Goal: Task Accomplishment & Management: Use online tool/utility

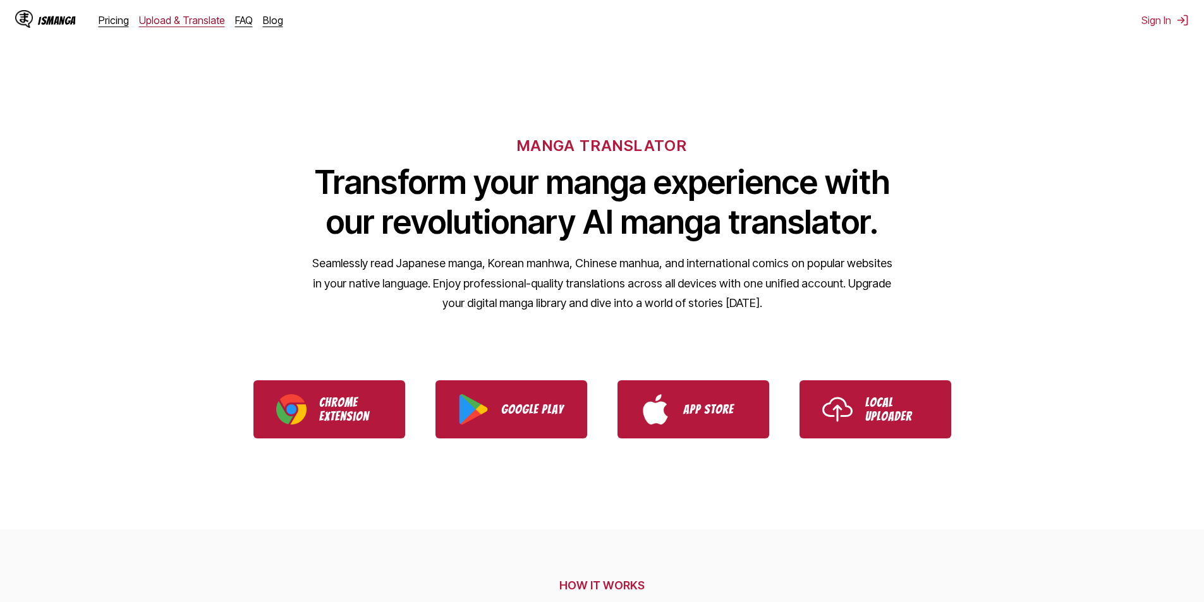
click at [175, 21] on link "Upload & Translate" at bounding box center [182, 20] width 86 height 13
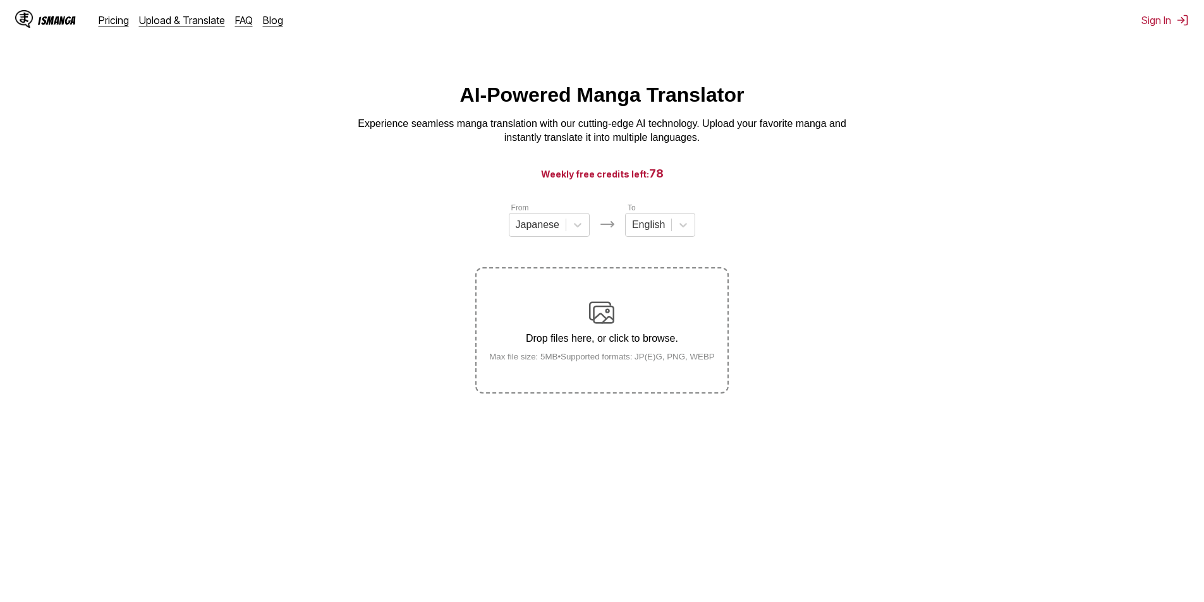
click at [586, 360] on small "Max file size: 5MB • Supported formats: JP(E)G, PNG, WEBP" at bounding box center [602, 356] width 246 height 9
click at [0, 0] on input "Drop files here, or click to browse. Max file size: 5MB • Supported formats: JP…" at bounding box center [0, 0] width 0 height 0
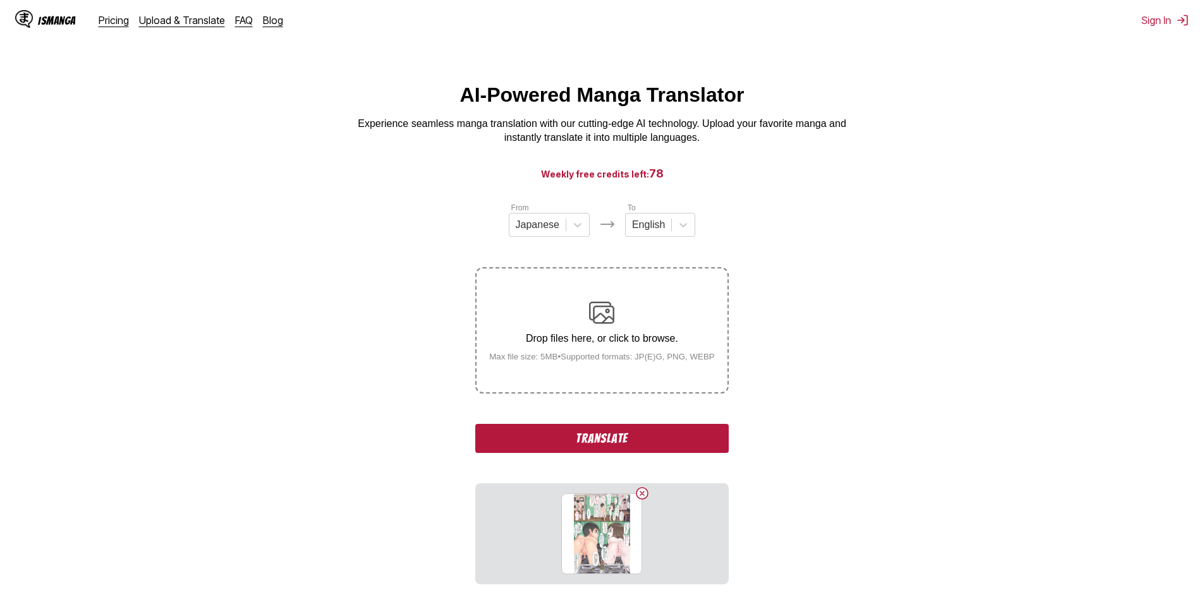
click at [610, 426] on button "Translate" at bounding box center [601, 438] width 253 height 29
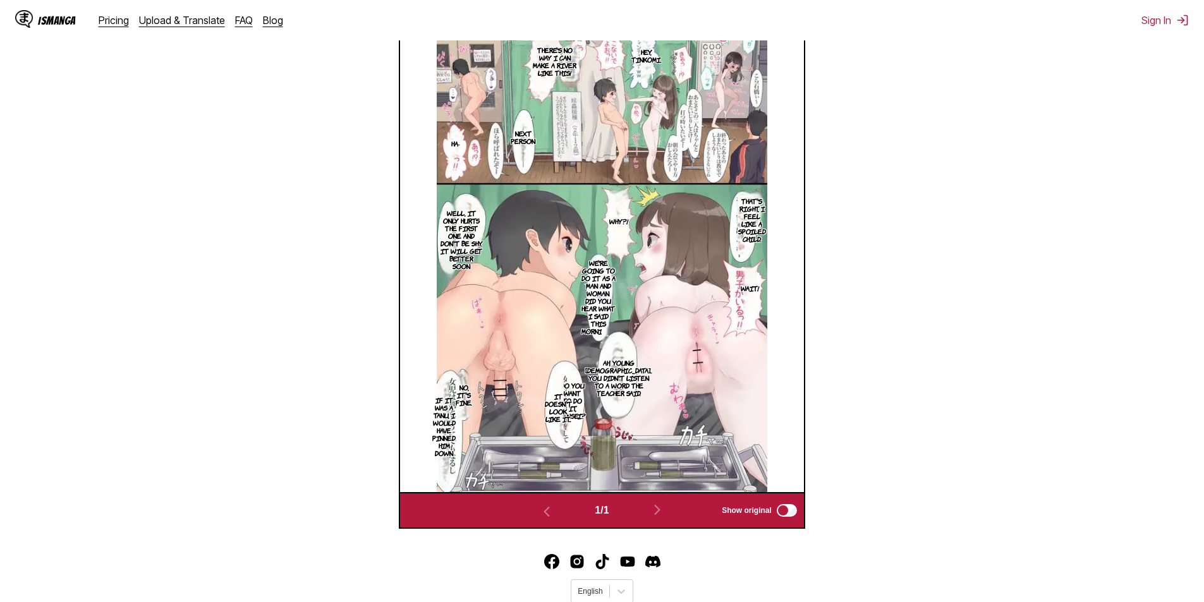
scroll to position [373, 0]
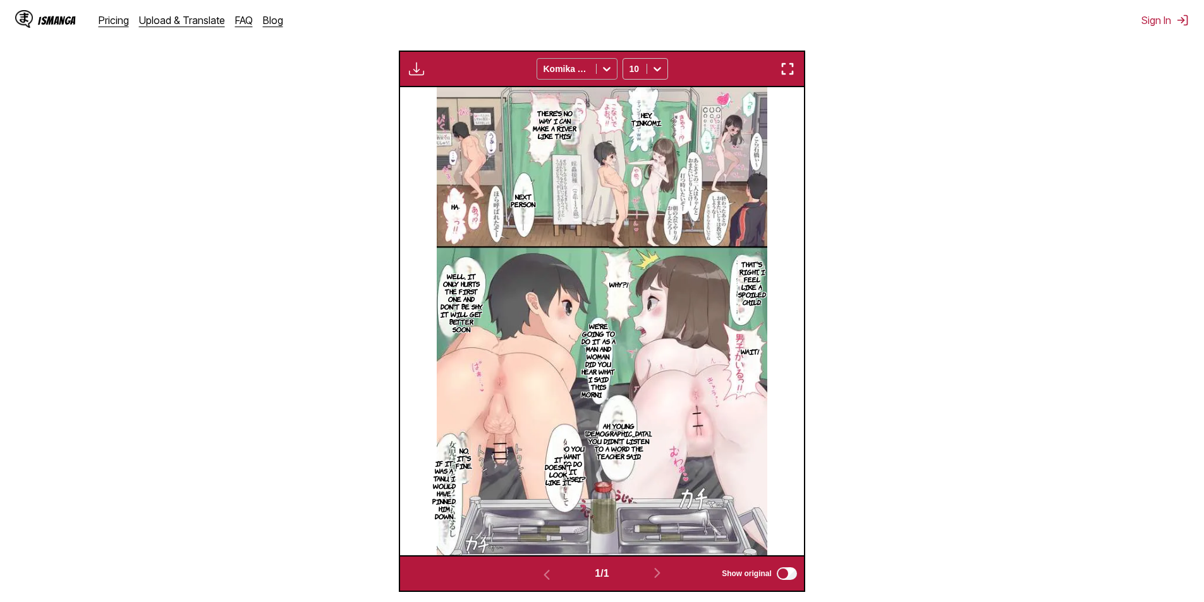
click at [576, 72] on div at bounding box center [566, 69] width 46 height 13
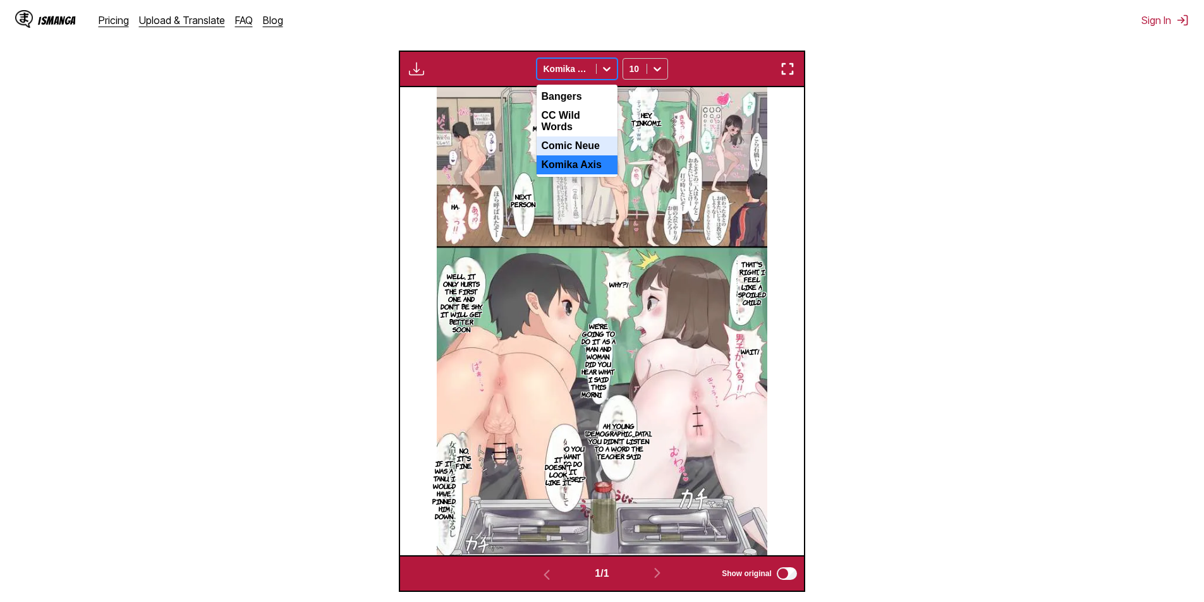
click at [584, 140] on div "Comic Neue" at bounding box center [576, 145] width 81 height 19
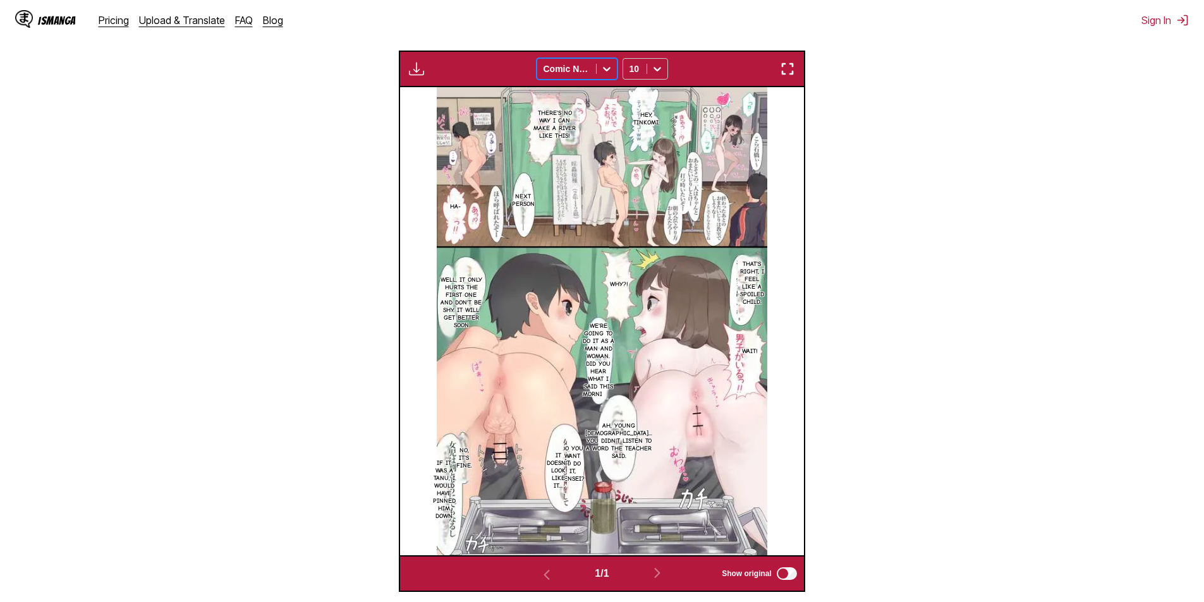
click at [796, 73] on button "button" at bounding box center [787, 69] width 23 height 16
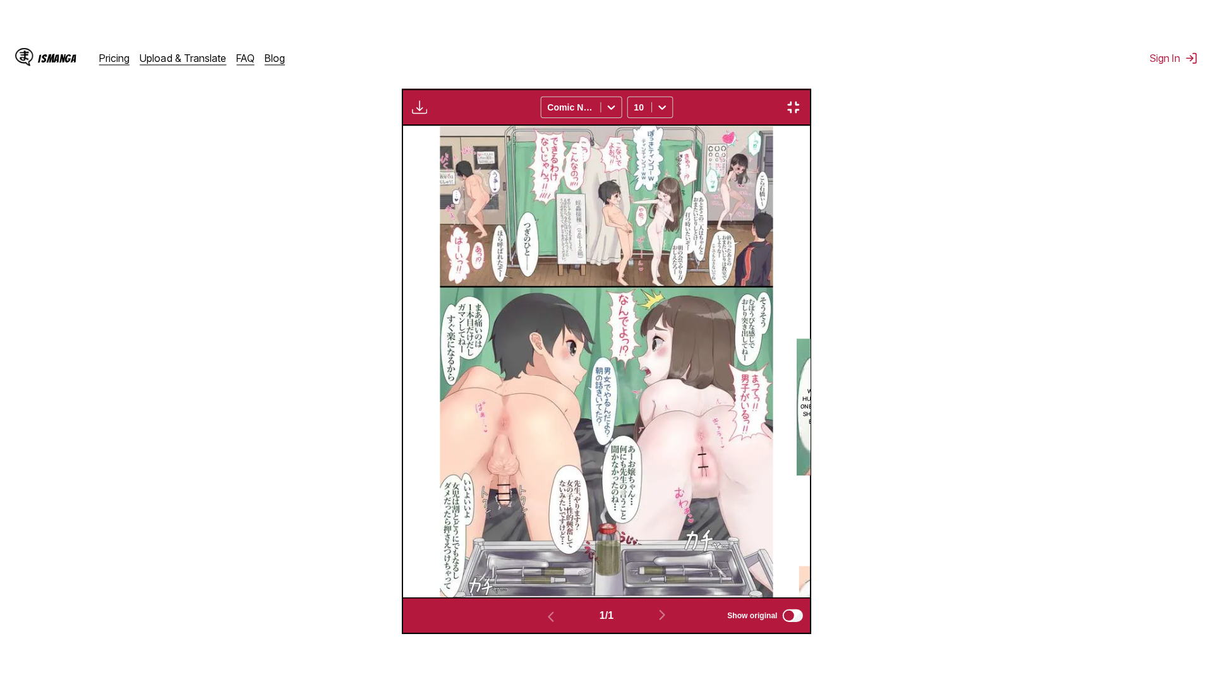
scroll to position [133, 0]
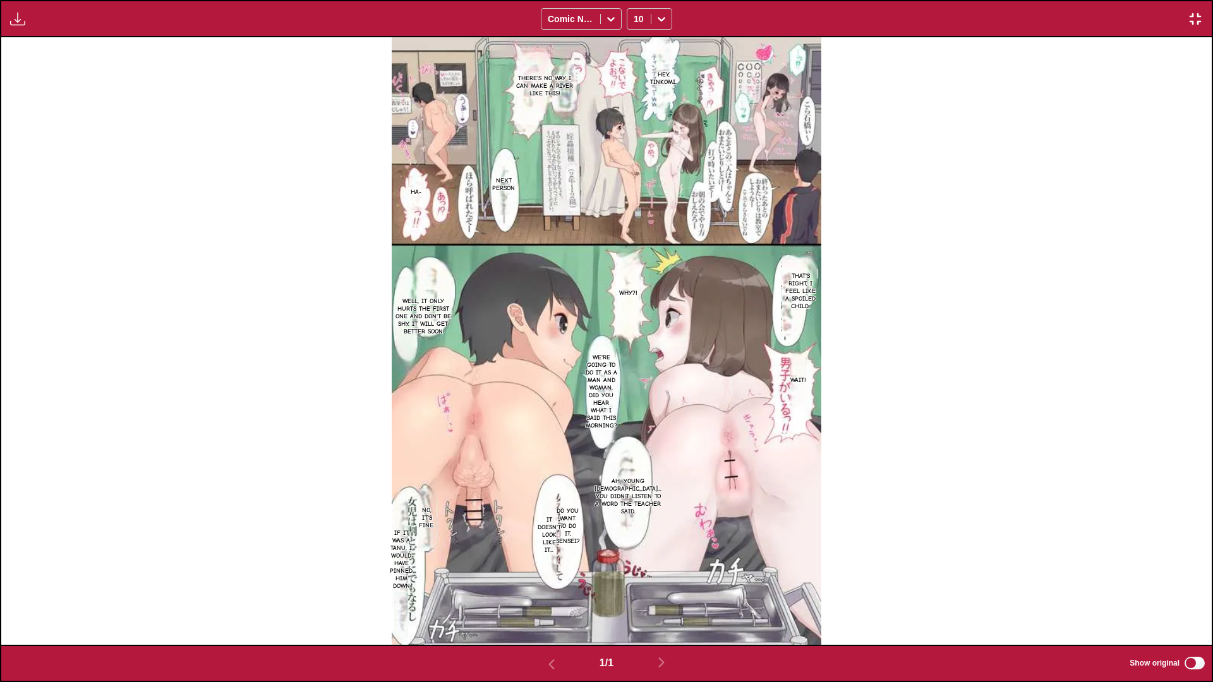
click at [1195, 15] on img "button" at bounding box center [1195, 18] width 15 height 15
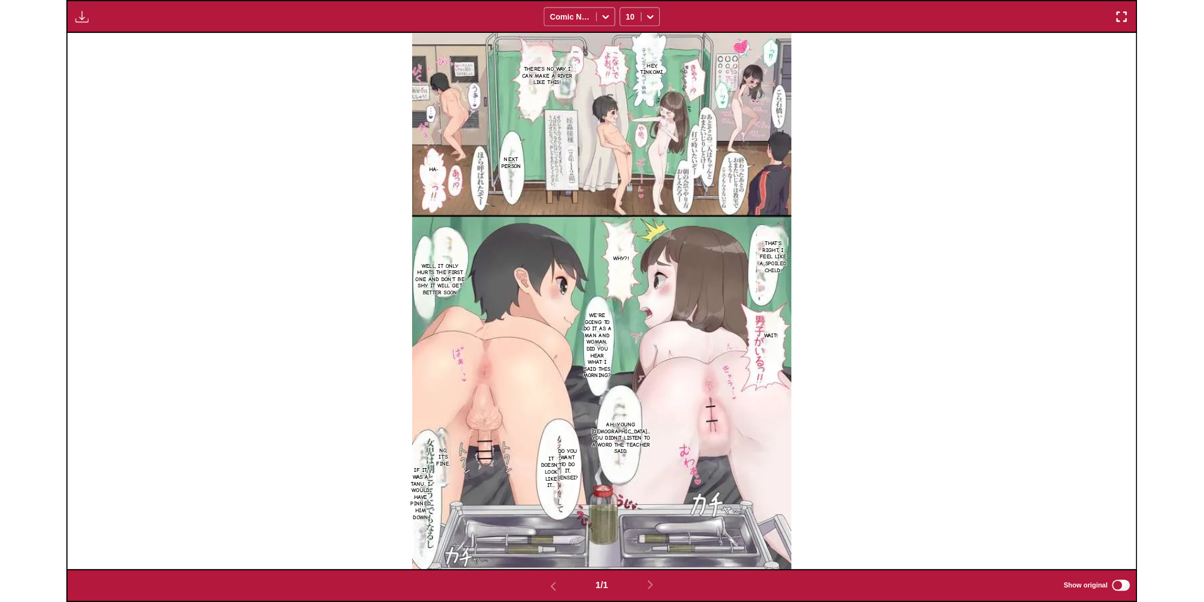
scroll to position [329, 0]
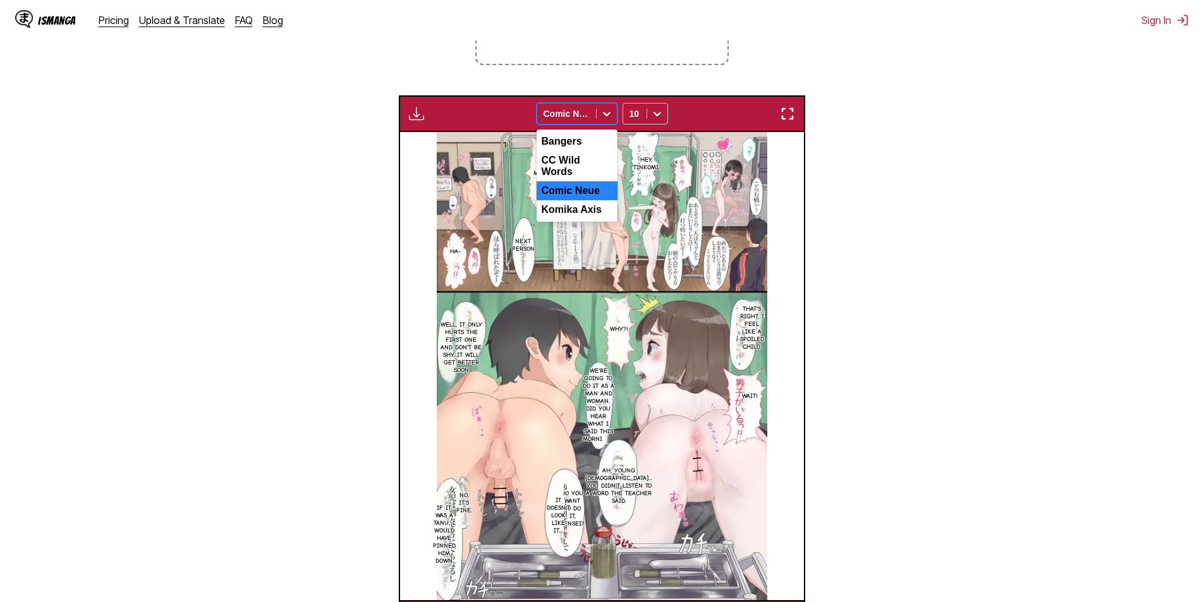
click at [589, 108] on div "Comic Neue" at bounding box center [566, 114] width 59 height 18
click at [570, 151] on div "Bangers" at bounding box center [576, 141] width 81 height 19
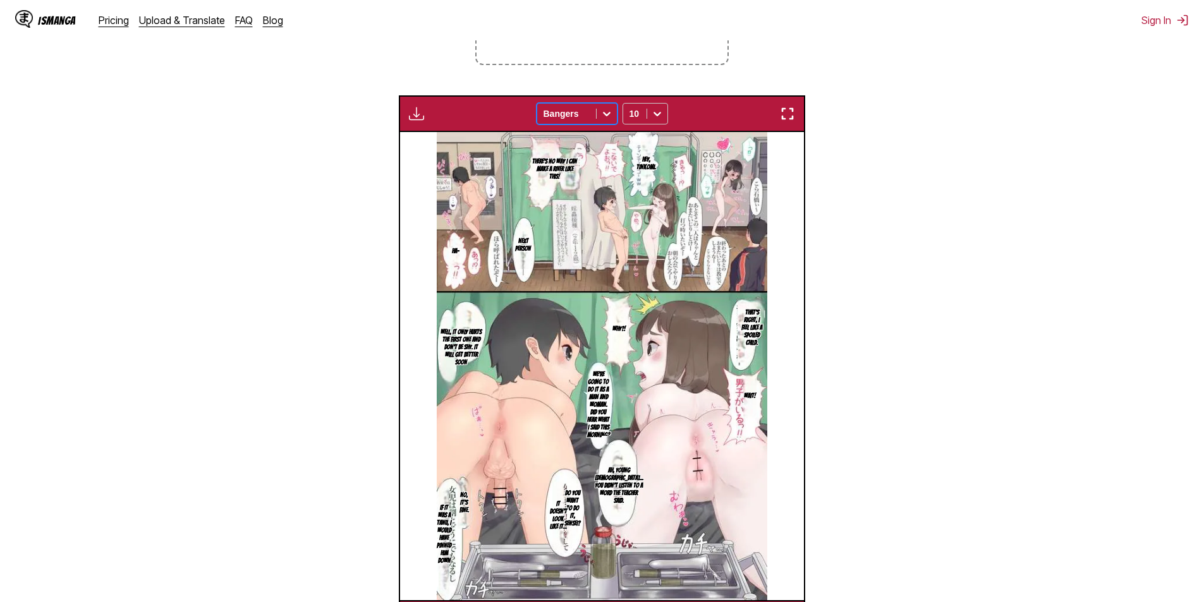
click at [579, 113] on div at bounding box center [566, 113] width 46 height 13
click at [586, 162] on div "CC Wild Words" at bounding box center [576, 166] width 81 height 30
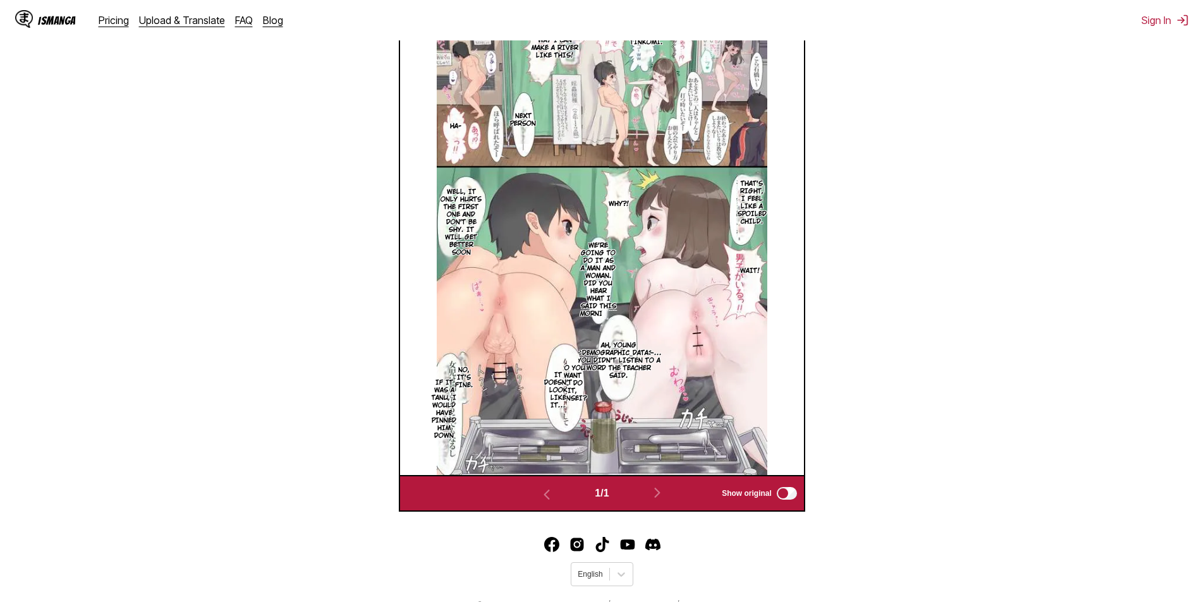
scroll to position [455, 0]
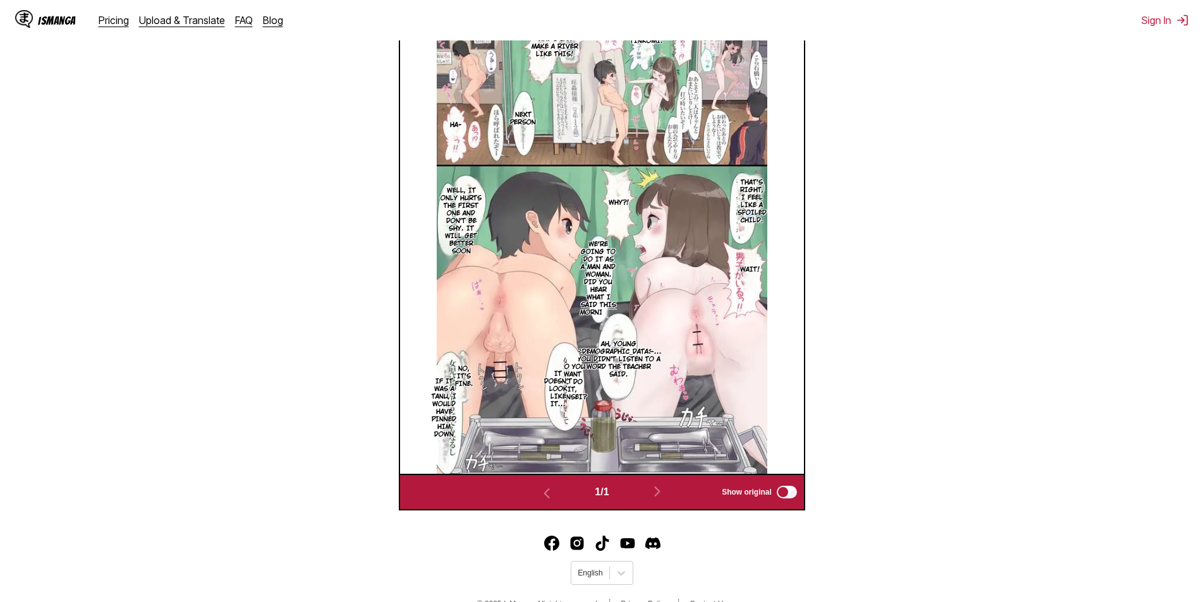
drag, startPoint x: 754, startPoint y: 211, endPoint x: 745, endPoint y: 214, distance: 9.8
click at [745, 214] on p "That's right, I feel like a spoiled child." at bounding box center [752, 201] width 34 height 51
click at [795, 181] on icon "close-tooltip" at bounding box center [796, 176] width 9 height 9
click at [608, 290] on p "We're going to do it as a man and woman. Did you hear what I said this morning?" at bounding box center [597, 278] width 41 height 81
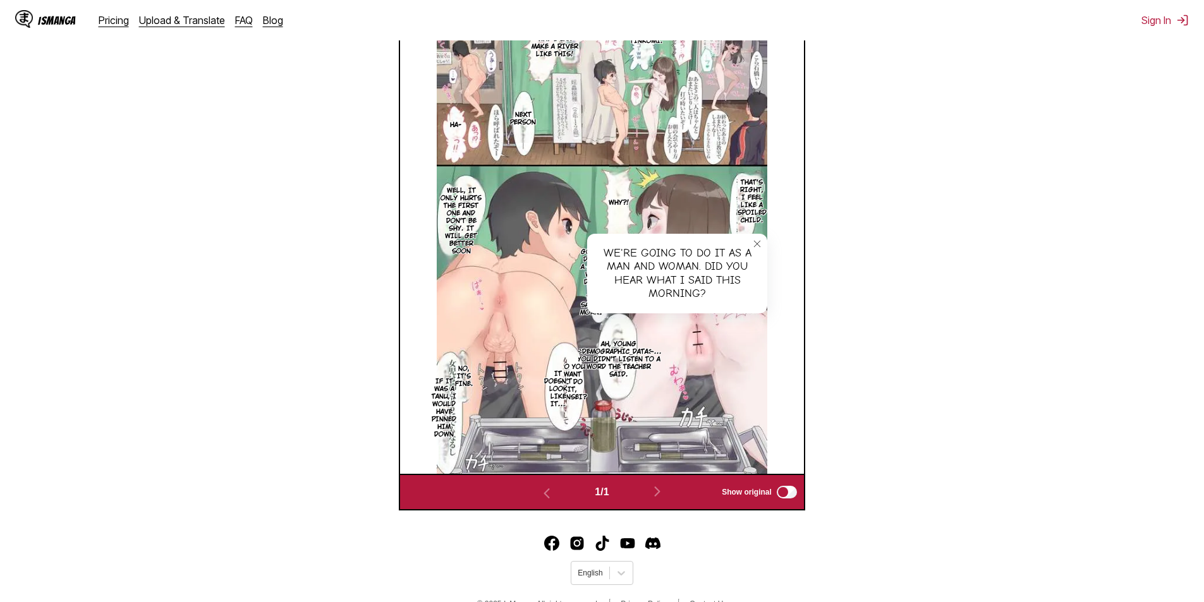
click at [755, 248] on icon "close-tooltip" at bounding box center [757, 243] width 9 height 9
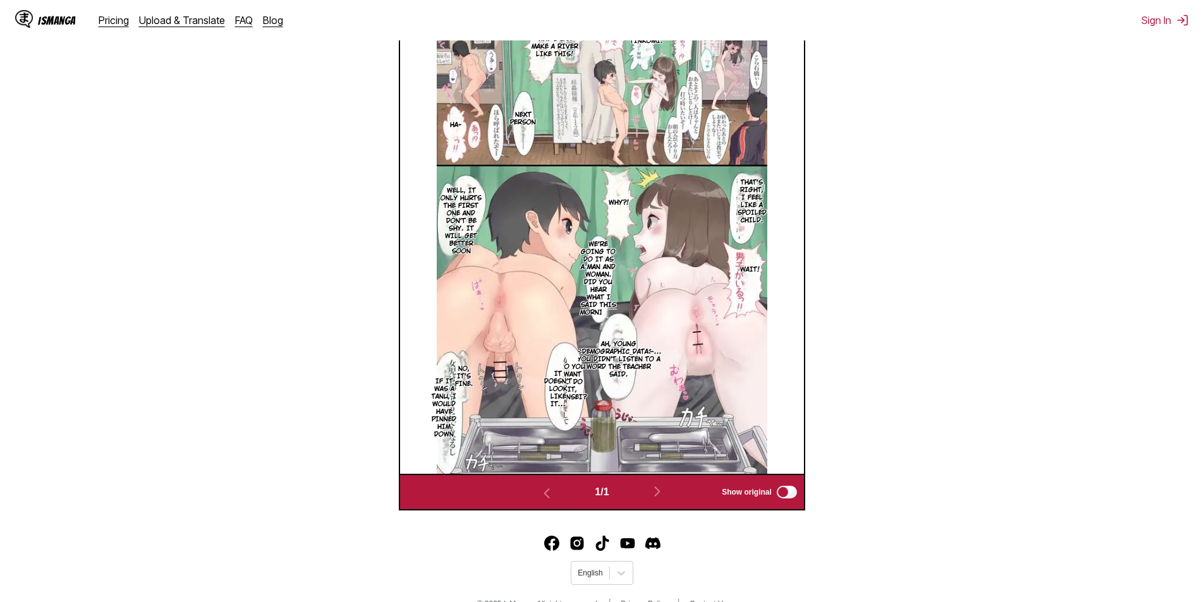
click at [579, 392] on p "Do you want to do it, Sensei?" at bounding box center [571, 382] width 33 height 43
click at [763, 357] on img at bounding box center [602, 240] width 330 height 468
click at [759, 358] on button "close-tooltip" at bounding box center [752, 358] width 20 height 20
click at [562, 405] on p "It doesn't look like it..." at bounding box center [557, 389] width 33 height 43
click at [703, 350] on button "close-tooltip" at bounding box center [701, 356] width 20 height 20
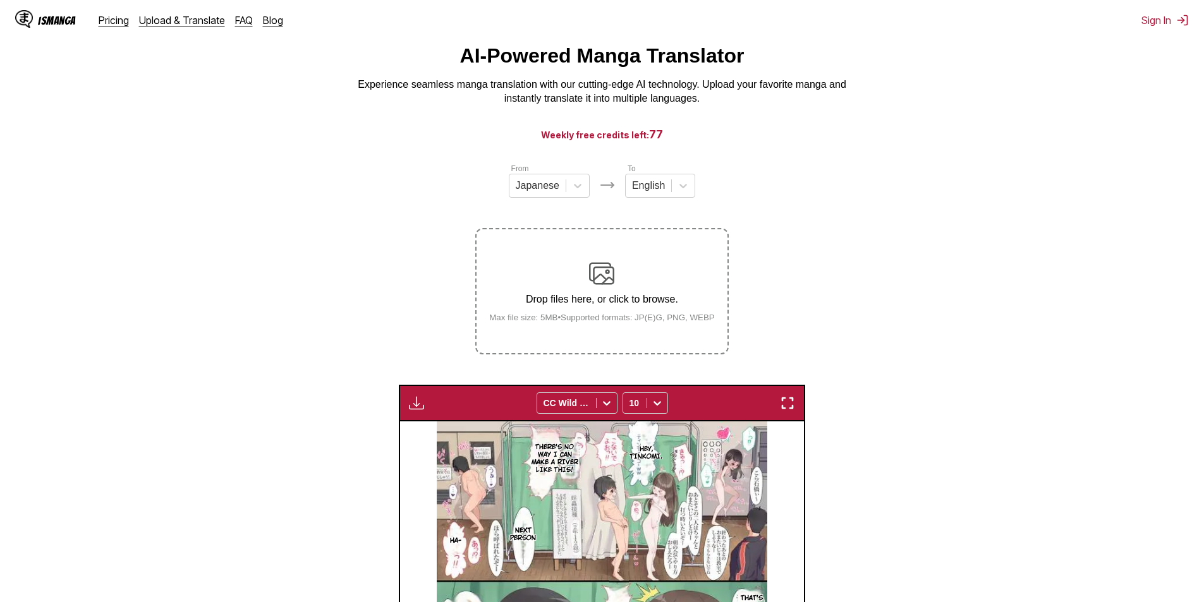
scroll to position [0, 0]
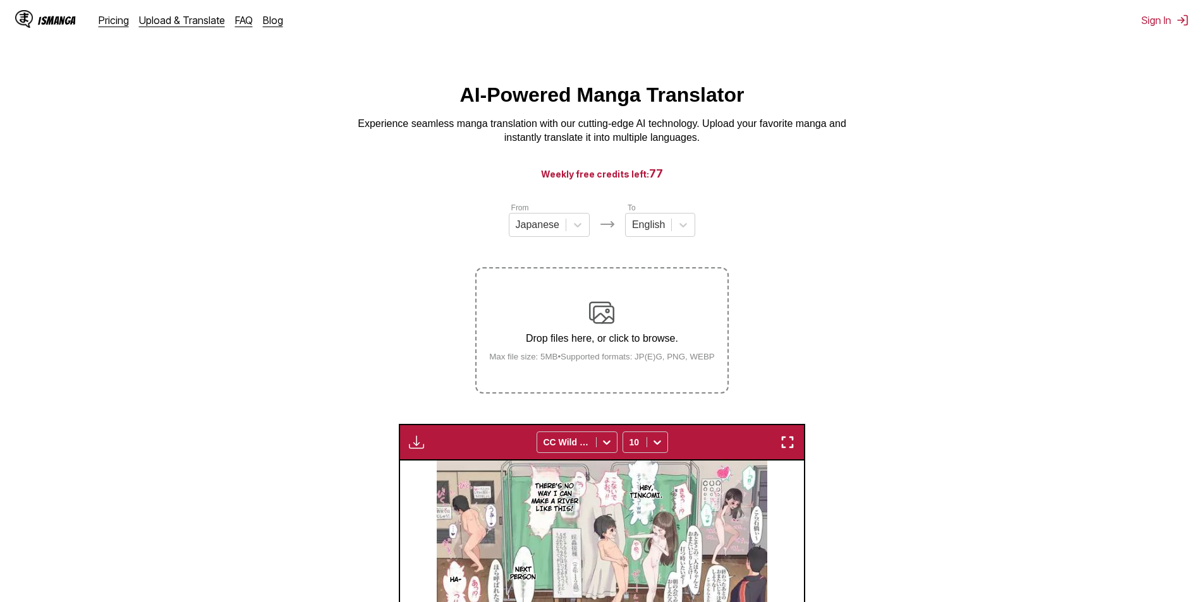
click at [684, 332] on div "Drop files here, or click to browse. Max file size: 5MB • Supported formats: JP…" at bounding box center [602, 330] width 246 height 61
click at [0, 0] on input "Drop files here, or click to browse. Max file size: 5MB • Supported formats: JP…" at bounding box center [0, 0] width 0 height 0
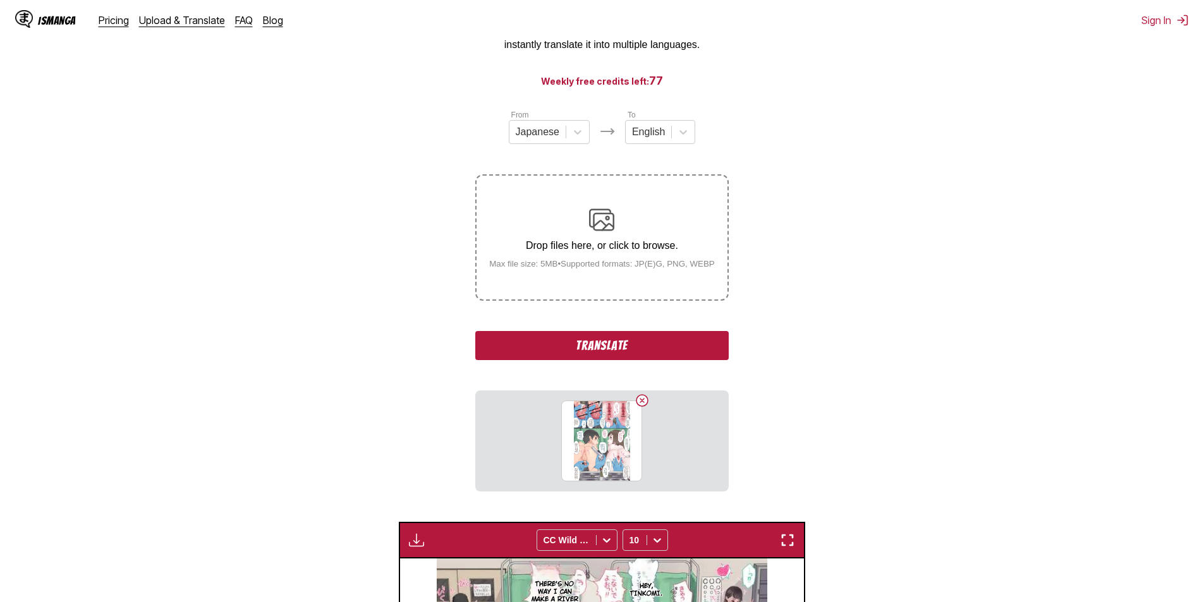
scroll to position [190, 0]
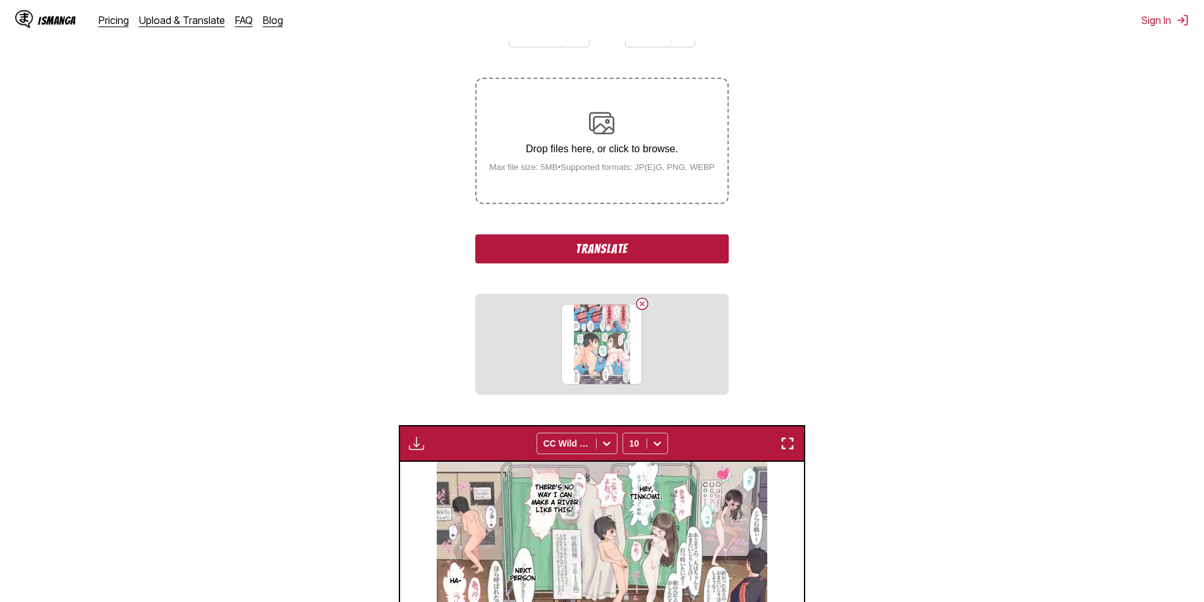
click at [600, 246] on button "Translate" at bounding box center [601, 248] width 253 height 29
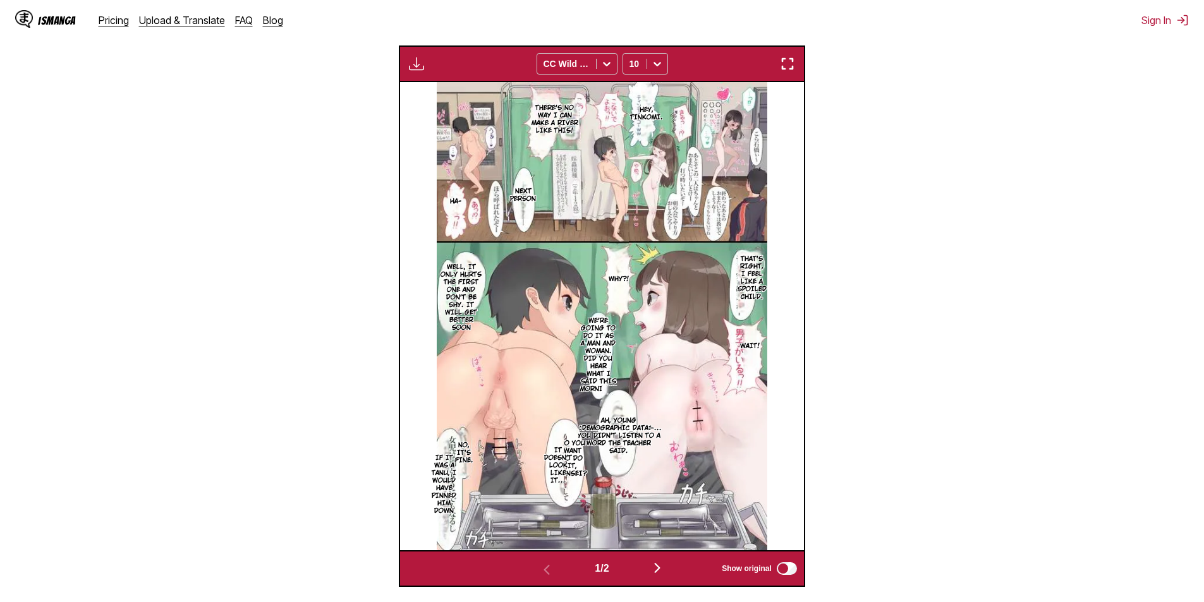
scroll to position [379, 0]
click at [655, 575] on img "button" at bounding box center [657, 567] width 15 height 15
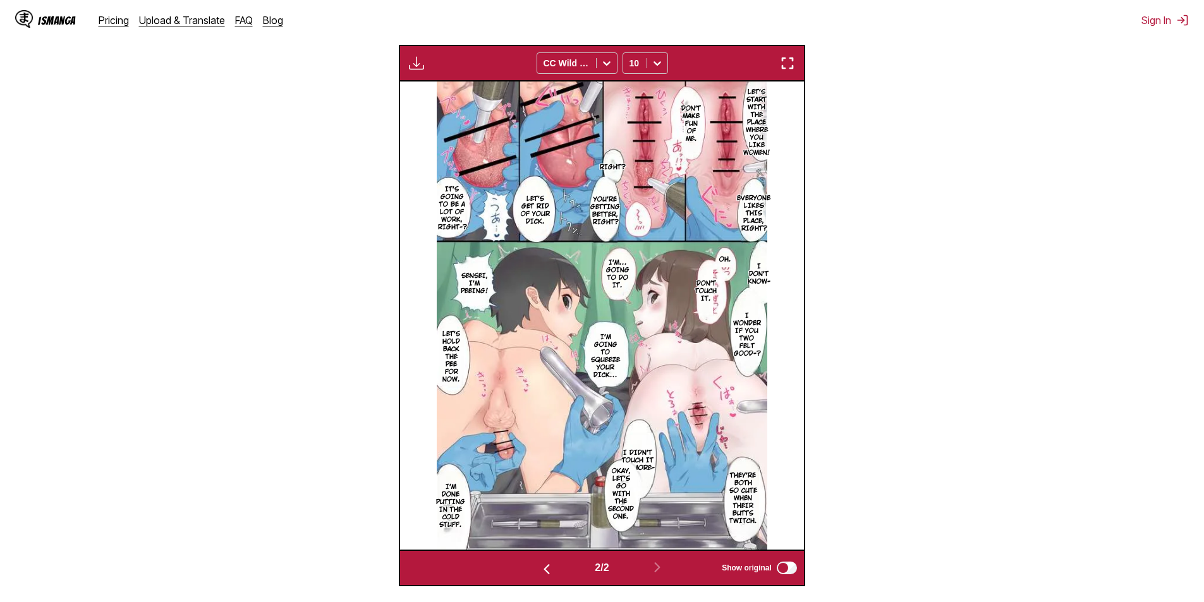
click at [790, 54] on div "Available for premium users only CC Wild Words 10" at bounding box center [602, 63] width 406 height 37
click at [786, 68] on img "button" at bounding box center [787, 63] width 15 height 15
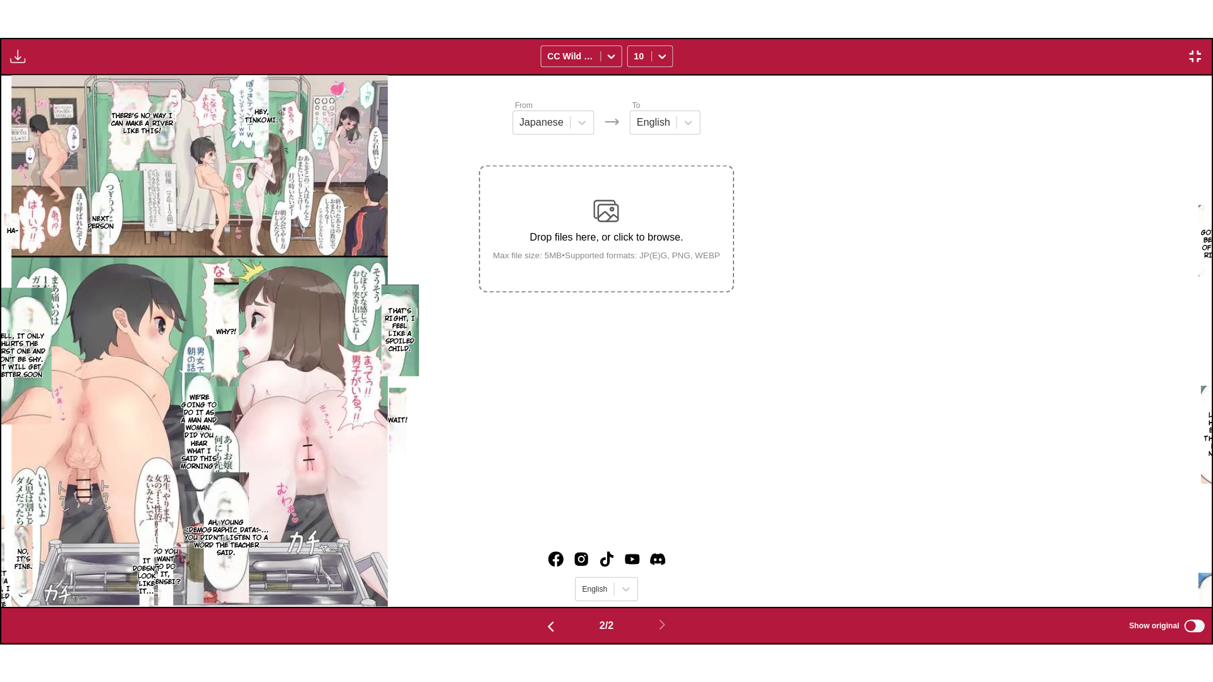
scroll to position [0, 1211]
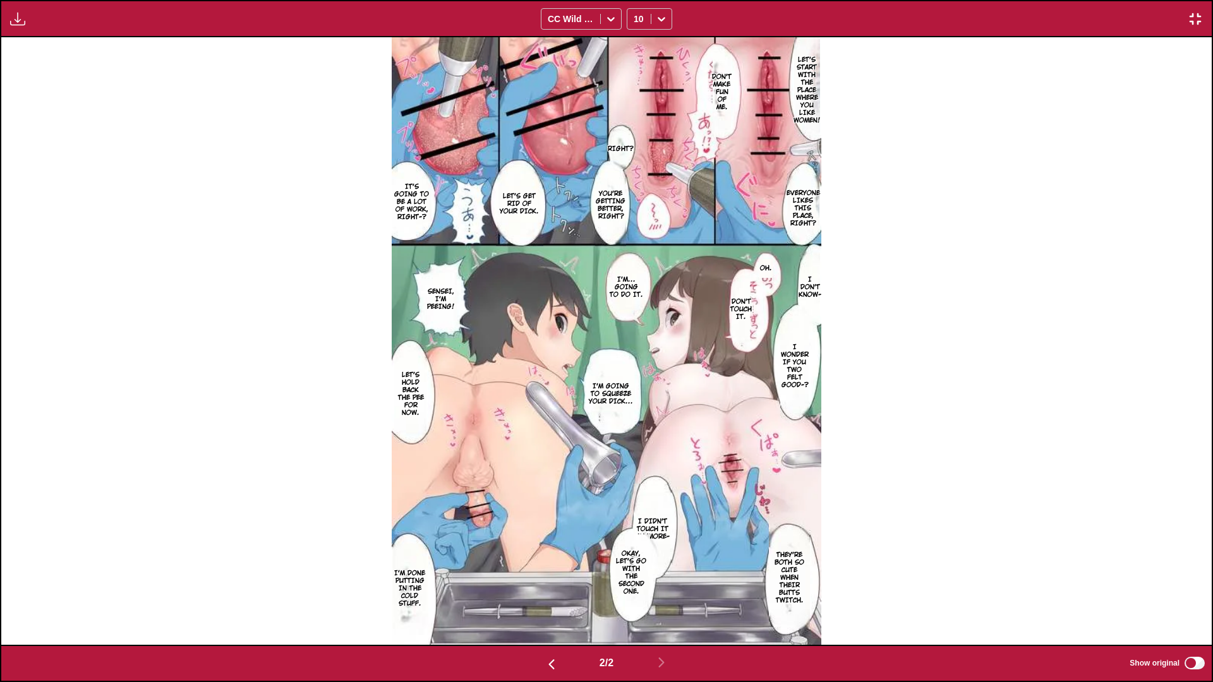
click at [711, 226] on img at bounding box center [606, 341] width 429 height 608
click at [624, 139] on section "Right?" at bounding box center [620, 148] width 20 height 45
click at [623, 147] on p "Right?" at bounding box center [620, 149] width 30 height 13
click at [709, 227] on img at bounding box center [606, 341] width 429 height 608
click at [714, 94] on p "Don't make fun of me." at bounding box center [722, 92] width 25 height 43
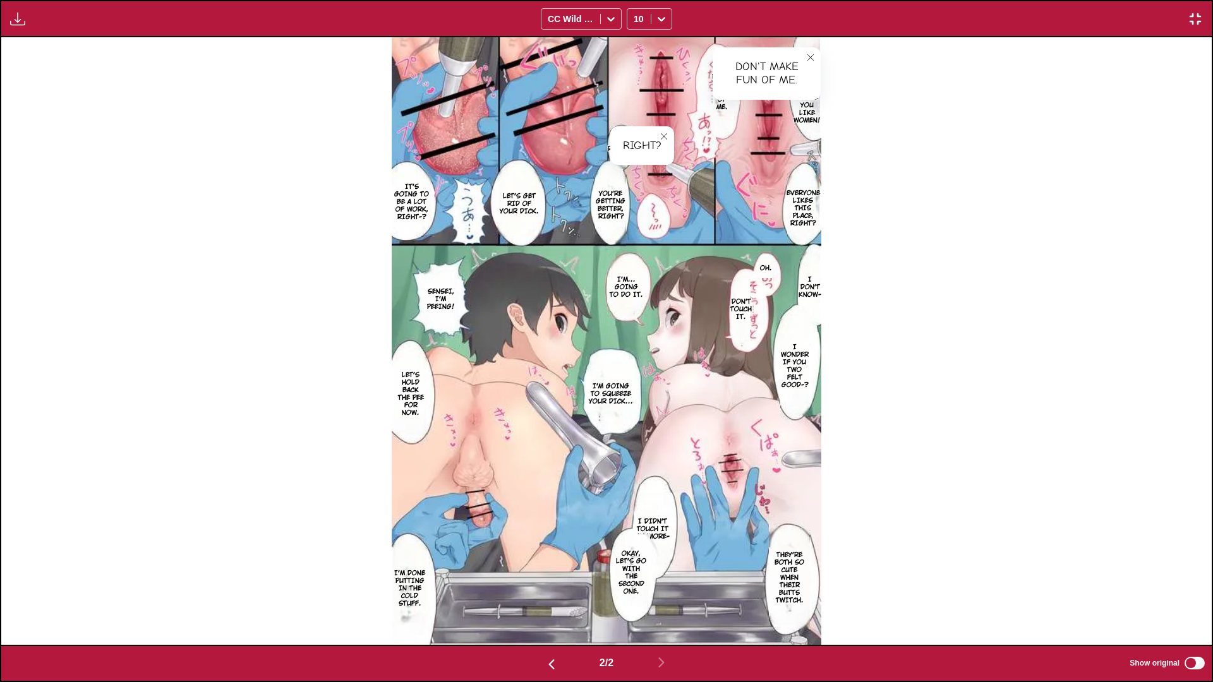
click at [816, 55] on button "close-tooltip" at bounding box center [811, 57] width 20 height 20
click at [665, 135] on icon "close-tooltip" at bounding box center [664, 136] width 9 height 9
click at [811, 100] on p "Let's start with the place where you like women!" at bounding box center [807, 90] width 32 height 73
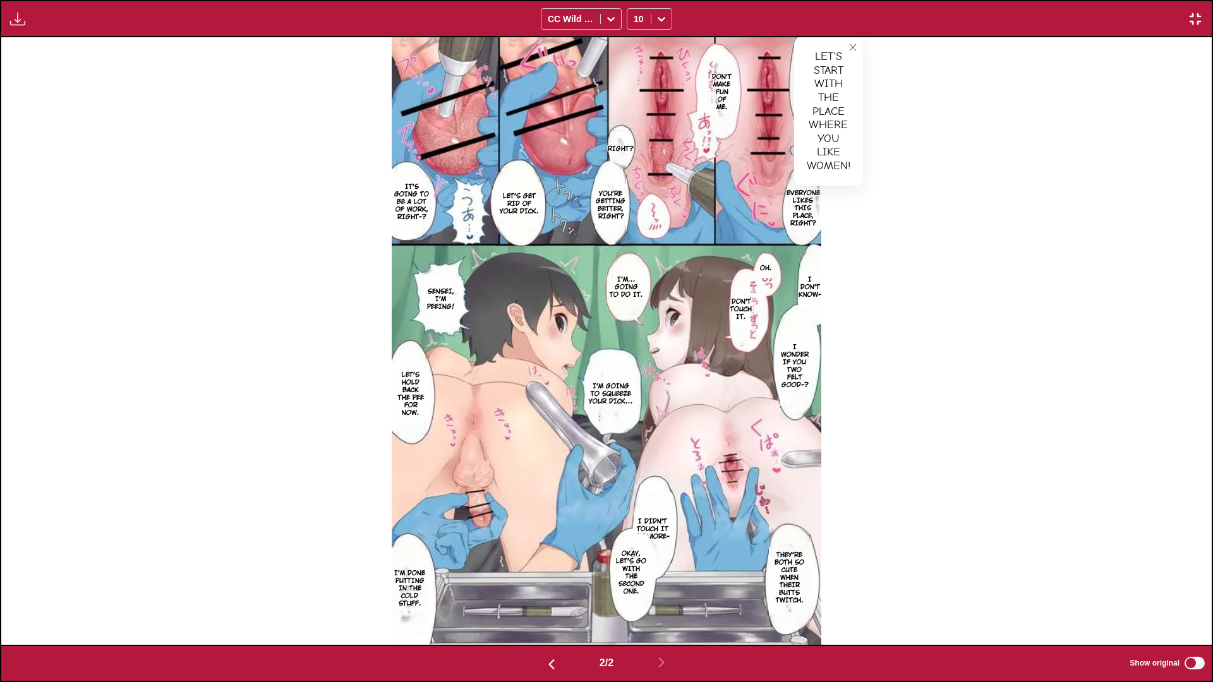
click at [861, 41] on button "close-tooltip" at bounding box center [853, 47] width 20 height 20
click at [811, 210] on p "Everyone likes this place, right?" at bounding box center [803, 208] width 39 height 43
click at [864, 180] on button "close-tooltip" at bounding box center [858, 179] width 20 height 20
click at [807, 114] on p "Let's start with the place where you like women!" at bounding box center [807, 90] width 32 height 73
click at [855, 52] on button "close-tooltip" at bounding box center [853, 47] width 20 height 20
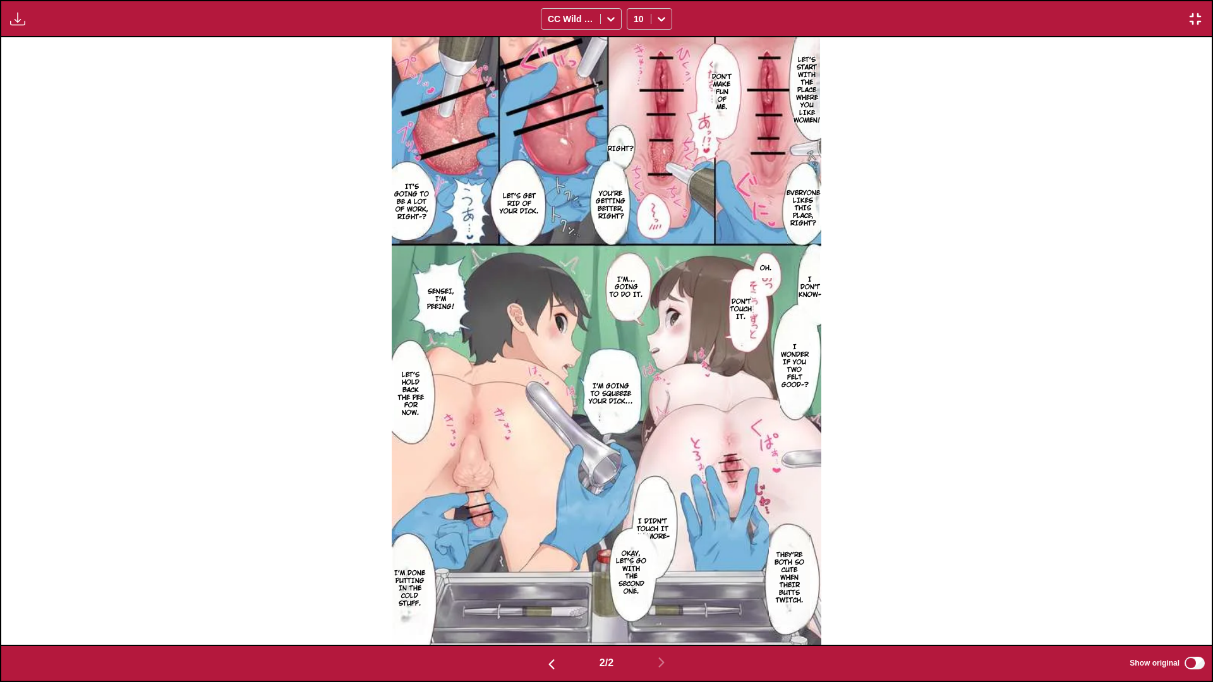
click at [1200, 23] on img "button" at bounding box center [1195, 18] width 15 height 15
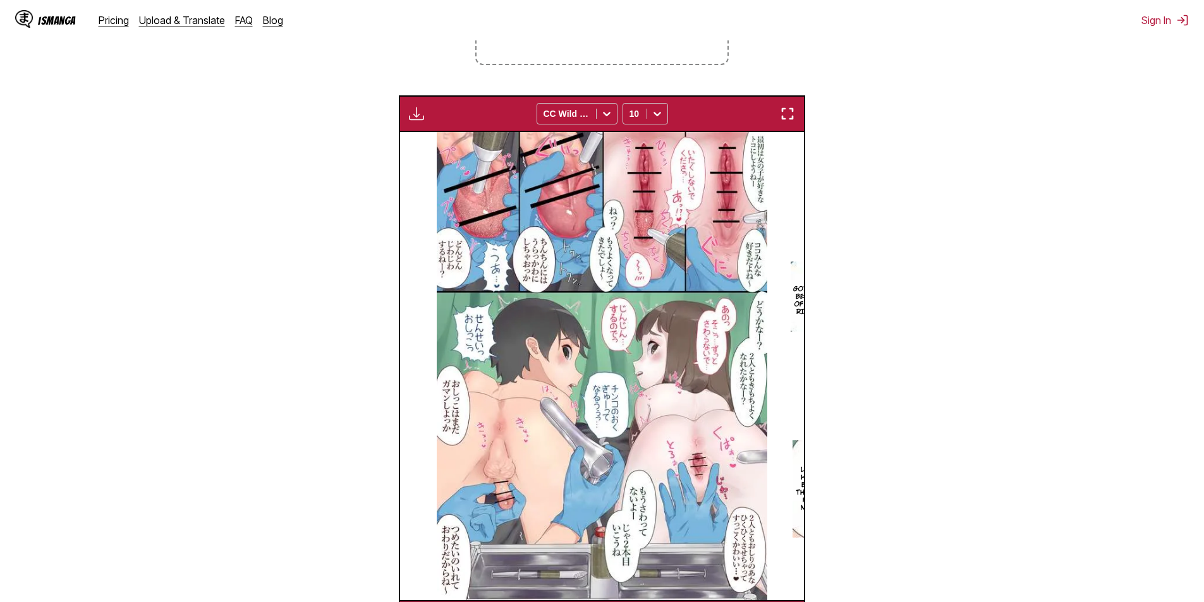
scroll to position [0, 404]
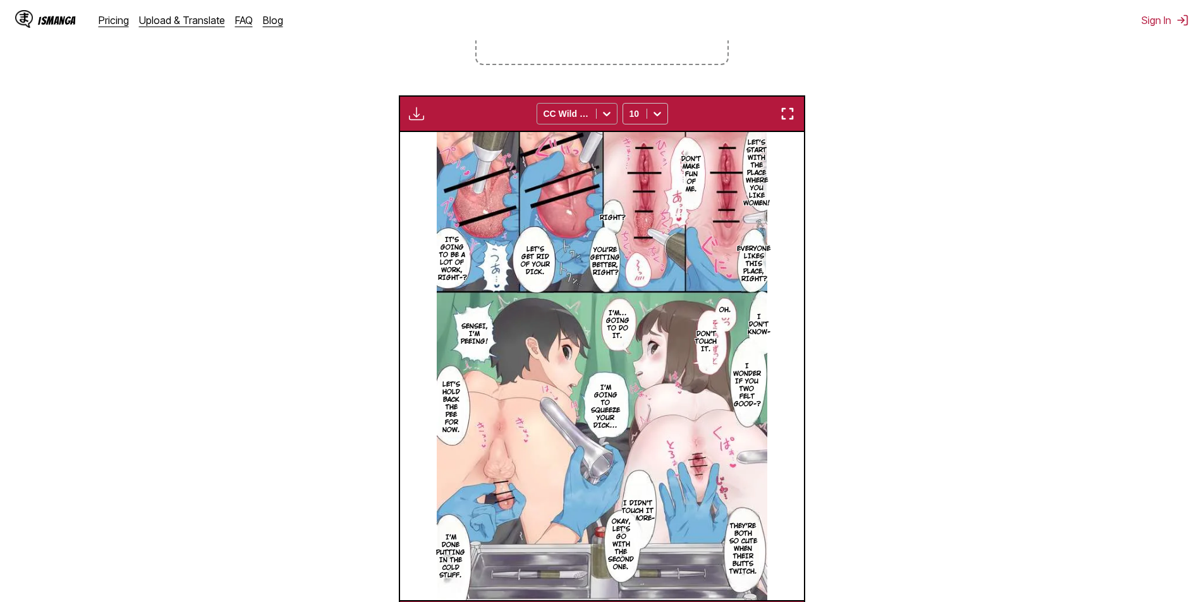
click at [581, 114] on div at bounding box center [566, 113] width 46 height 13
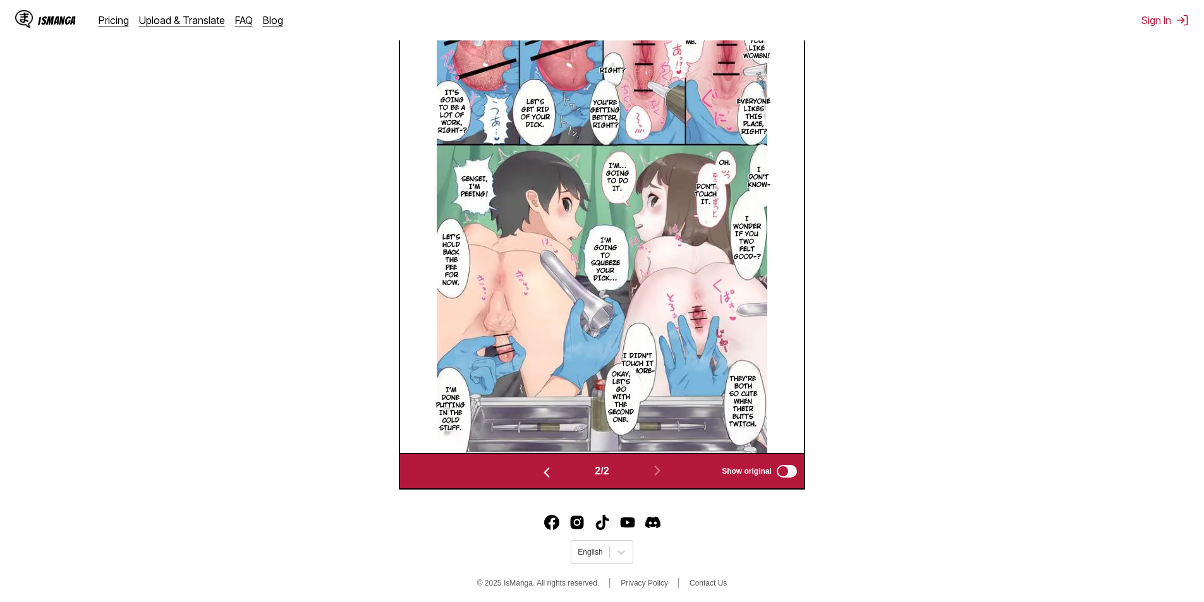
scroll to position [483, 0]
